Goal: Task Accomplishment & Management: Complete application form

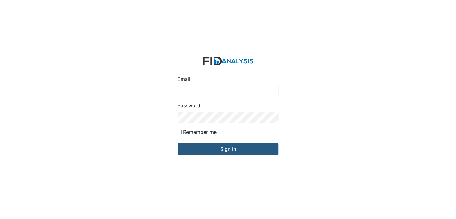
drag, startPoint x: 196, startPoint y: 91, endPoint x: 194, endPoint y: 94, distance: 4.0
click at [196, 91] on input "Email" at bounding box center [228, 91] width 101 height 12
type input "[EMAIL_ADDRESS][DOMAIN_NAME]"
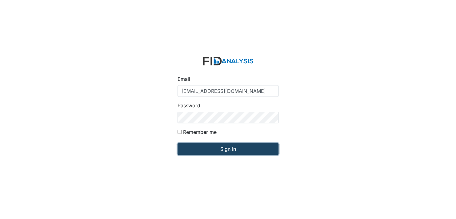
click at [218, 151] on input "Sign in" at bounding box center [228, 149] width 101 height 12
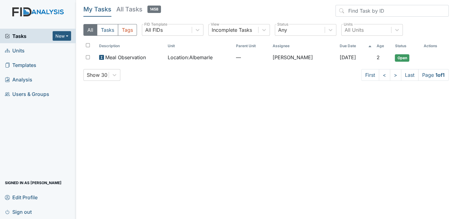
click at [23, 48] on span "Units" at bounding box center [15, 51] width 20 height 10
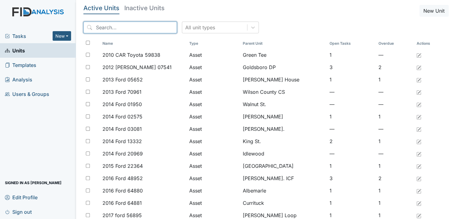
click at [104, 28] on input "search" at bounding box center [130, 28] width 94 height 12
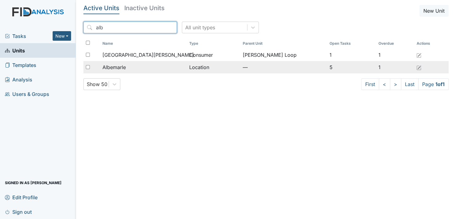
type input "alb"
click at [122, 63] on td "Albemarle" at bounding box center [143, 67] width 87 height 12
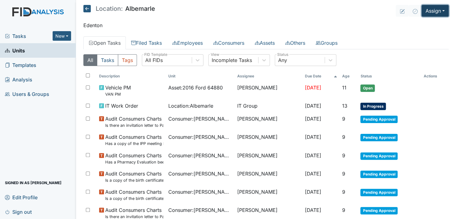
click at [434, 8] on button "Assign" at bounding box center [435, 11] width 27 height 12
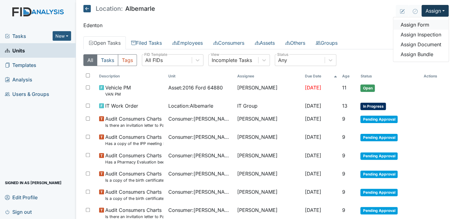
click at [418, 24] on link "Assign Form" at bounding box center [421, 25] width 55 height 10
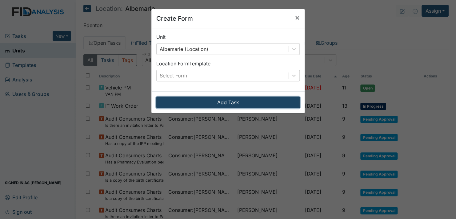
click at [260, 102] on button "Add Task" at bounding box center [228, 102] width 144 height 12
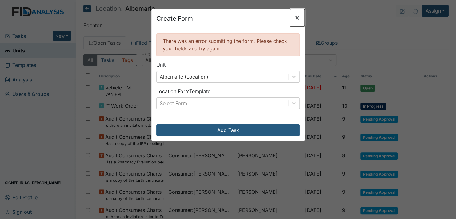
click at [295, 18] on span "×" at bounding box center [297, 17] width 5 height 9
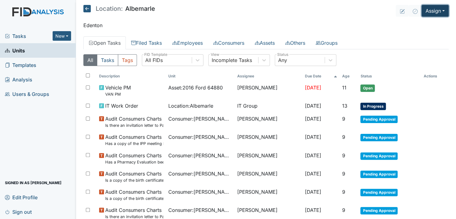
click at [433, 12] on button "Assign" at bounding box center [435, 11] width 27 height 12
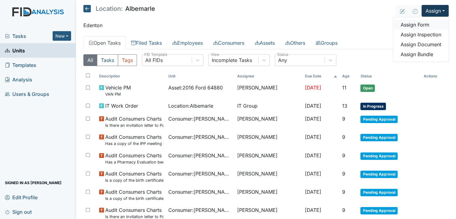
click at [431, 23] on link "Assign Form" at bounding box center [421, 25] width 55 height 10
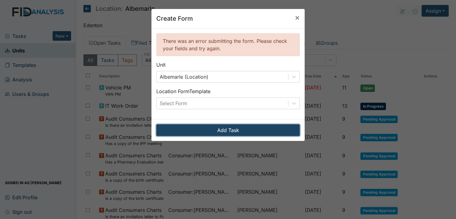
click at [279, 127] on button "Add Task" at bounding box center [228, 130] width 144 height 12
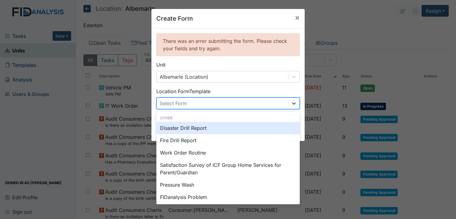
click at [292, 102] on icon at bounding box center [294, 103] width 6 height 6
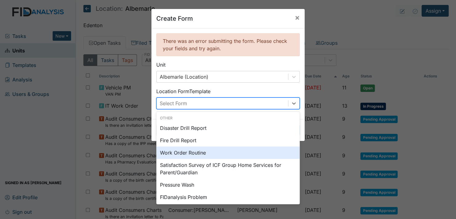
click at [212, 152] on div "Work Order Routine" at bounding box center [228, 152] width 144 height 12
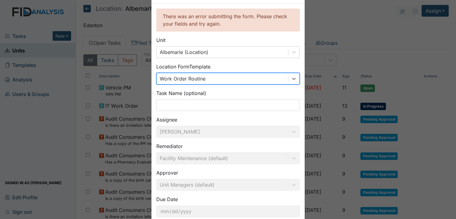
scroll to position [63, 0]
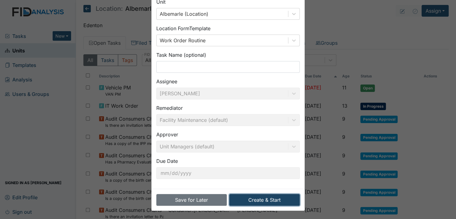
click at [261, 194] on button "Create & Start" at bounding box center [264, 200] width 71 height 12
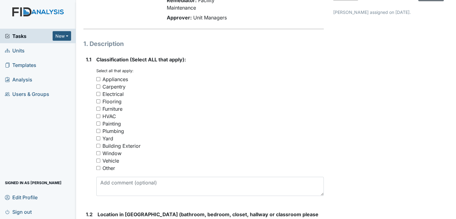
scroll to position [62, 0]
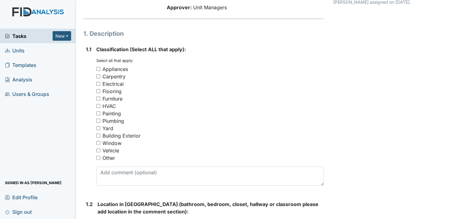
click at [99, 156] on input "Other" at bounding box center [98, 158] width 4 height 4
checkbox input "true"
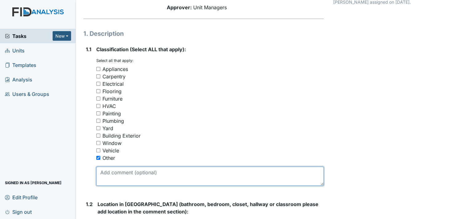
click at [122, 178] on textarea at bounding box center [210, 175] width 228 height 19
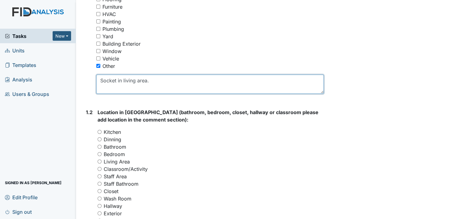
scroll to position [154, 0]
type textarea "Socket"
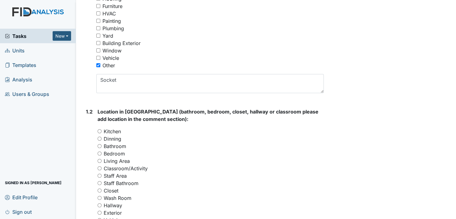
click at [98, 160] on input "Living Area" at bounding box center [100, 161] width 4 height 4
radio input "true"
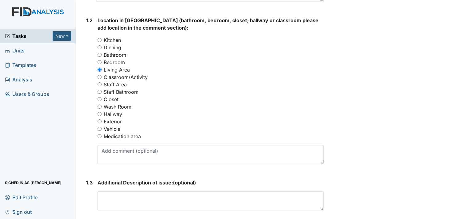
scroll to position [246, 0]
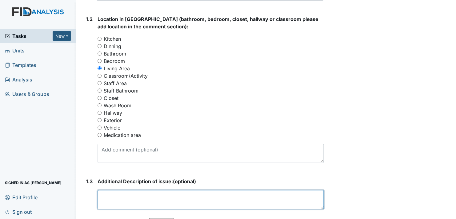
click at [127, 198] on textarea at bounding box center [211, 199] width 226 height 19
click at [229, 194] on textarea "Consumer pulled fan out of the socket and prong st" at bounding box center [211, 199] width 226 height 19
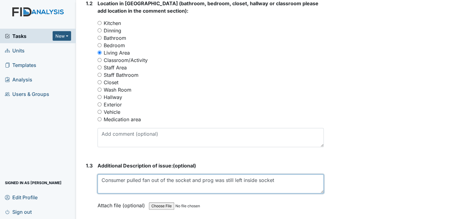
scroll to position [277, 0]
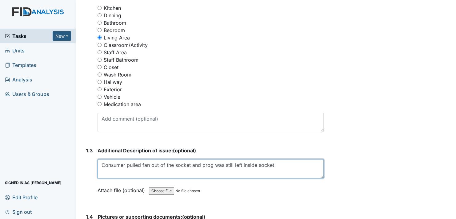
click at [210, 164] on textarea "Consumer pulled fan out of the socket and prog was still left inside socket" at bounding box center [211, 168] width 226 height 19
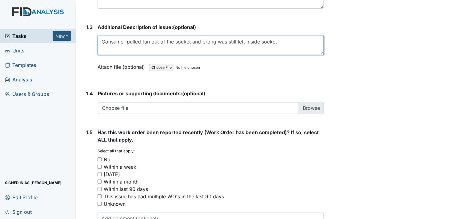
scroll to position [431, 0]
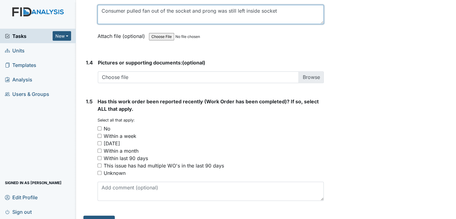
type textarea "Consumer pulled fan out of the socket and prong was still left inside socket"
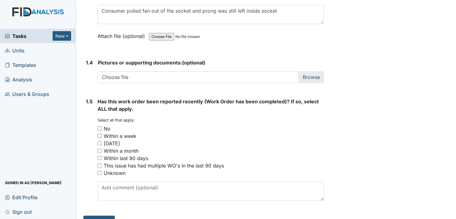
click at [99, 125] on div "No" at bounding box center [211, 128] width 226 height 7
click at [99, 129] on input "No" at bounding box center [100, 128] width 4 height 4
checkbox input "true"
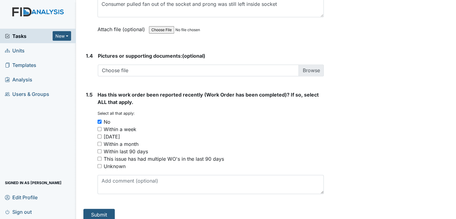
scroll to position [444, 0]
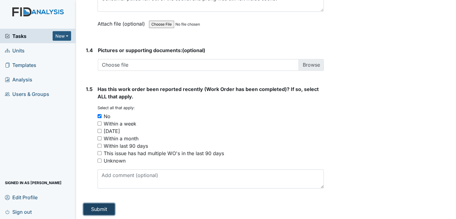
click at [100, 208] on button "Submit" at bounding box center [98, 209] width 31 height 12
